Goal: Transaction & Acquisition: Obtain resource

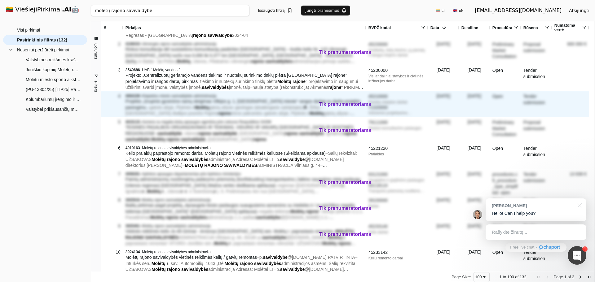
scroll to position [31, 0]
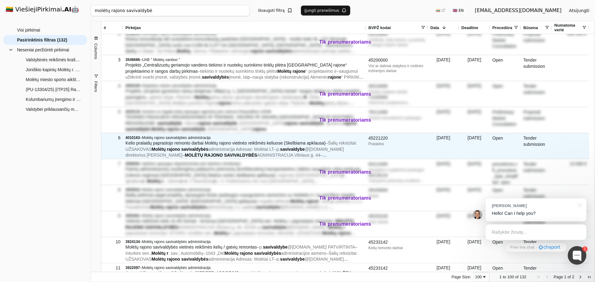
click at [309, 151] on span "@[DOMAIN_NAME] direktorius [PERSON_NAME]" at bounding box center [234, 152] width 218 height 11
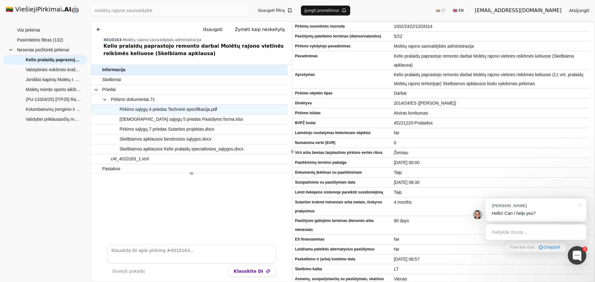
click at [194, 112] on span "Pirkimo sąlygų 4 priedas Techninė specifikacija.pdf" at bounding box center [169, 109] width 98 height 9
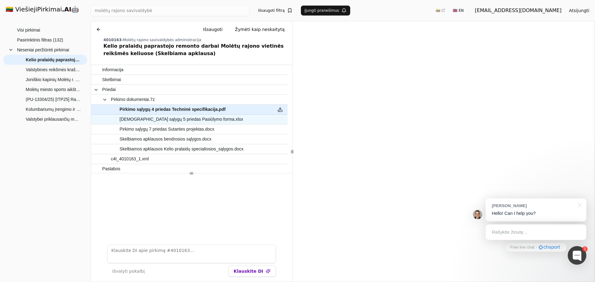
click at [189, 124] on div "[DEMOGRAPHIC_DATA] sąlygų 5 priedas Pasiūlymo forma.xlsx" at bounding box center [181, 120] width 181 height 10
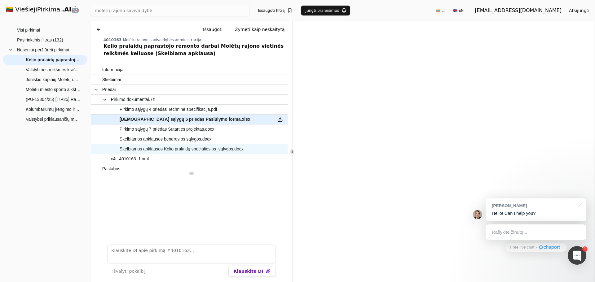
click at [192, 153] on span "Skelbiamos apklausos Kelio pralaidų specialiosios_sąlygos.docx" at bounding box center [182, 149] width 124 height 9
